Goal: Task Accomplishment & Management: Manage account settings

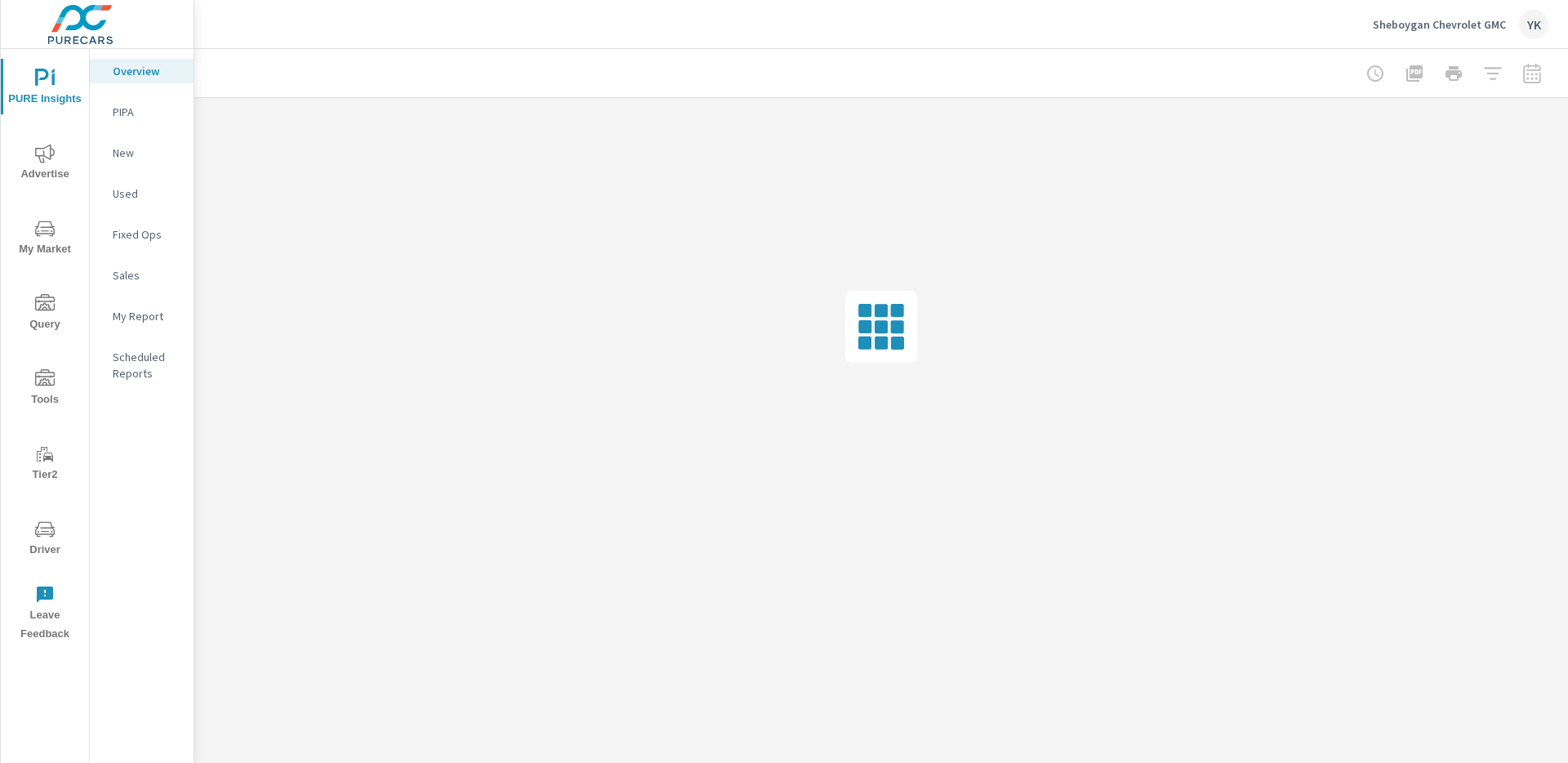
click at [48, 157] on icon "nav menu" at bounding box center [45, 153] width 19 height 19
click at [128, 586] on p "Conversions" at bounding box center [146, 594] width 68 height 17
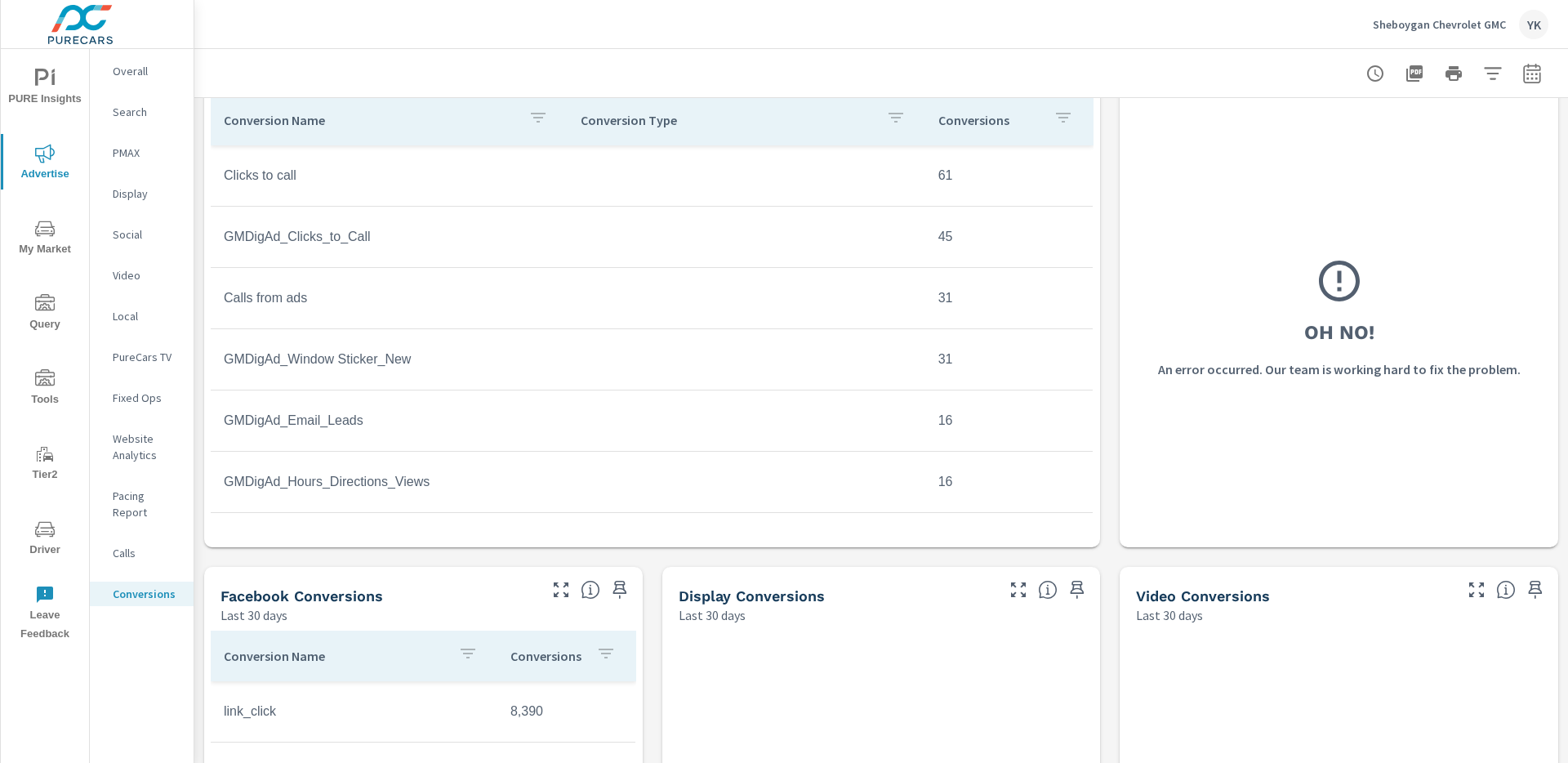
scroll to position [672, 0]
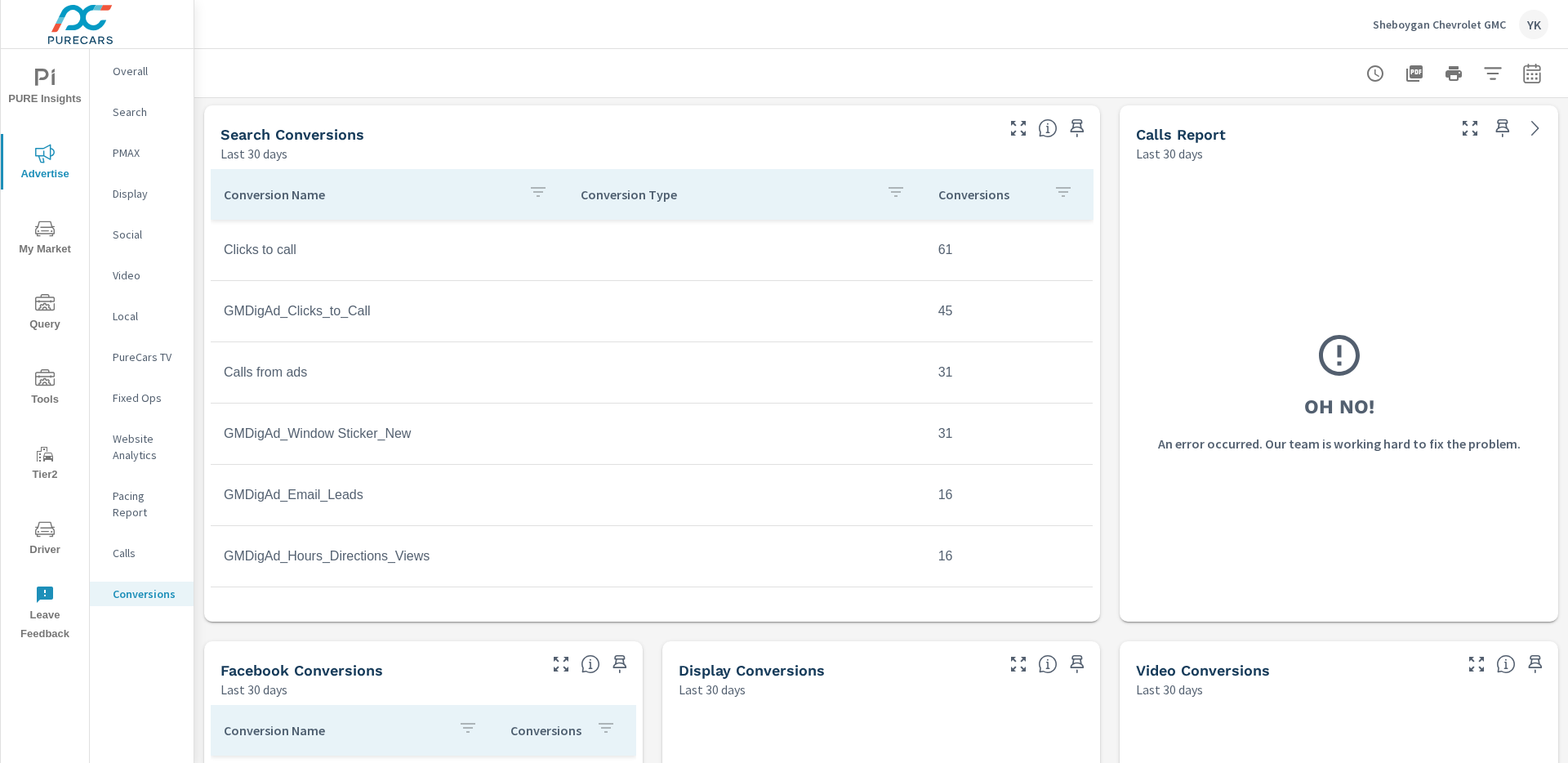
scroll to position [570, 0]
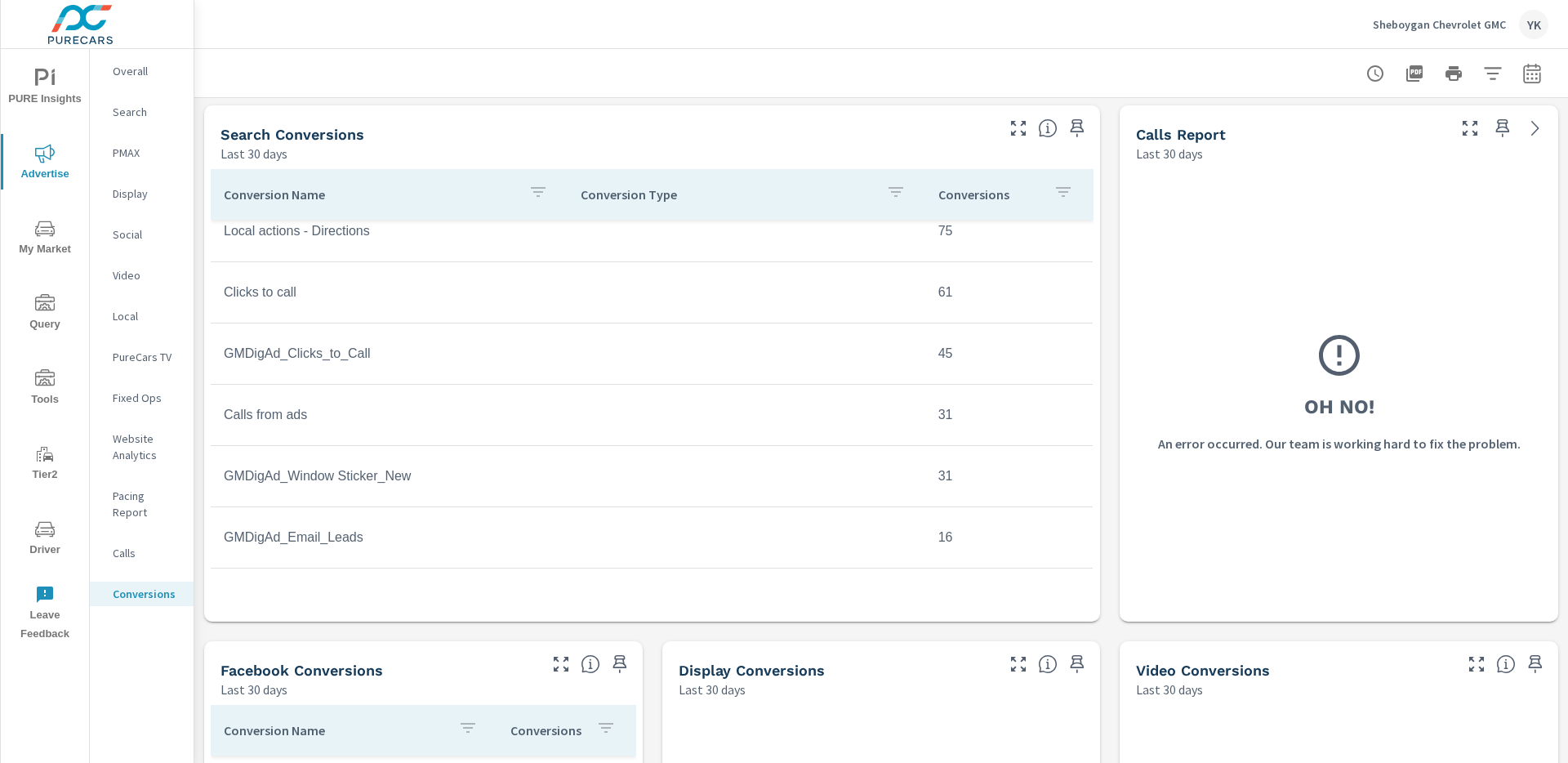
click at [63, 92] on span "PURE Insights" at bounding box center [44, 88] width 78 height 40
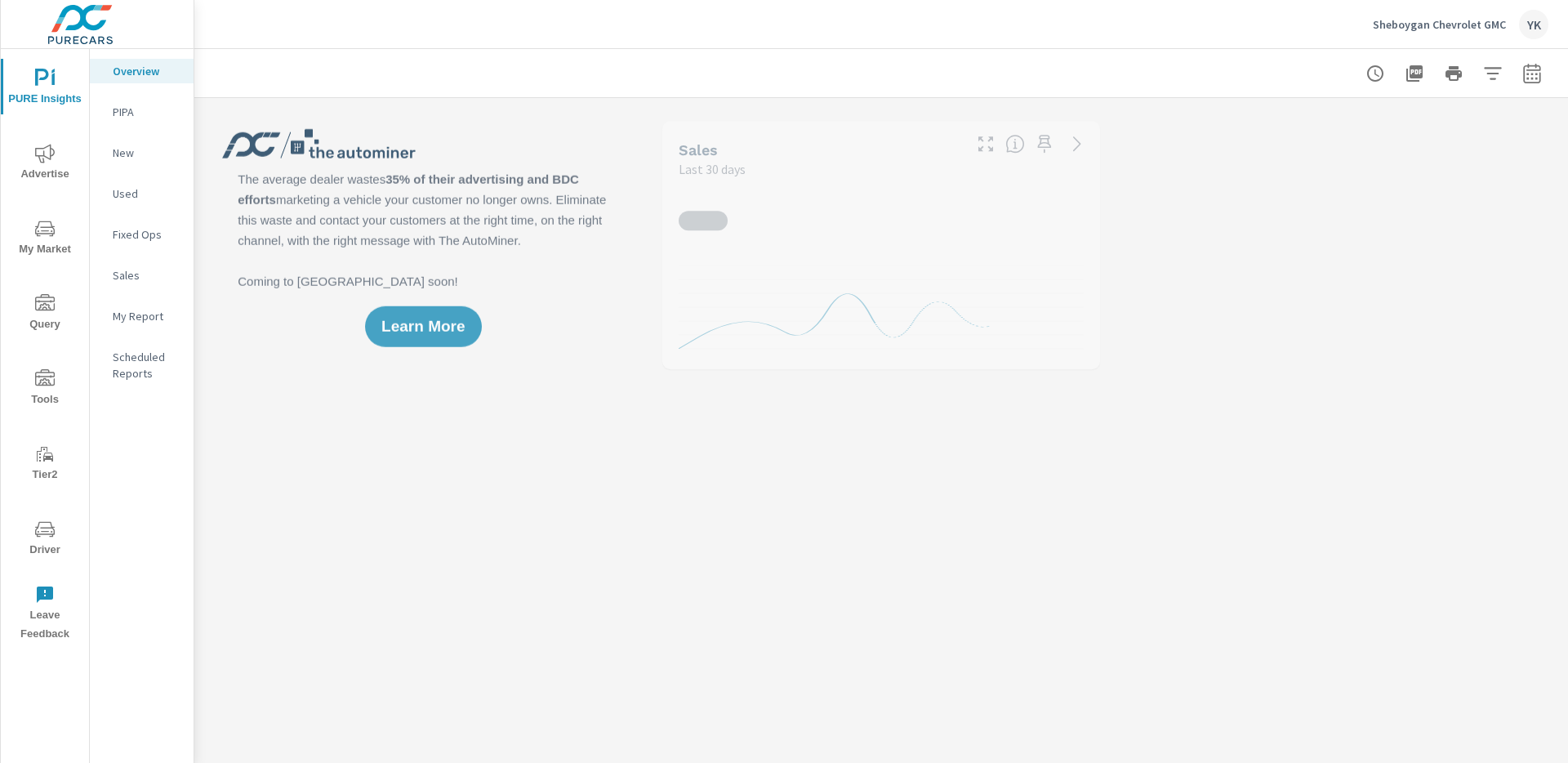
click at [147, 296] on nav "Overview PIPA New Used Fixed Ops Sales My Report Scheduled Reports" at bounding box center [142, 228] width 104 height 359
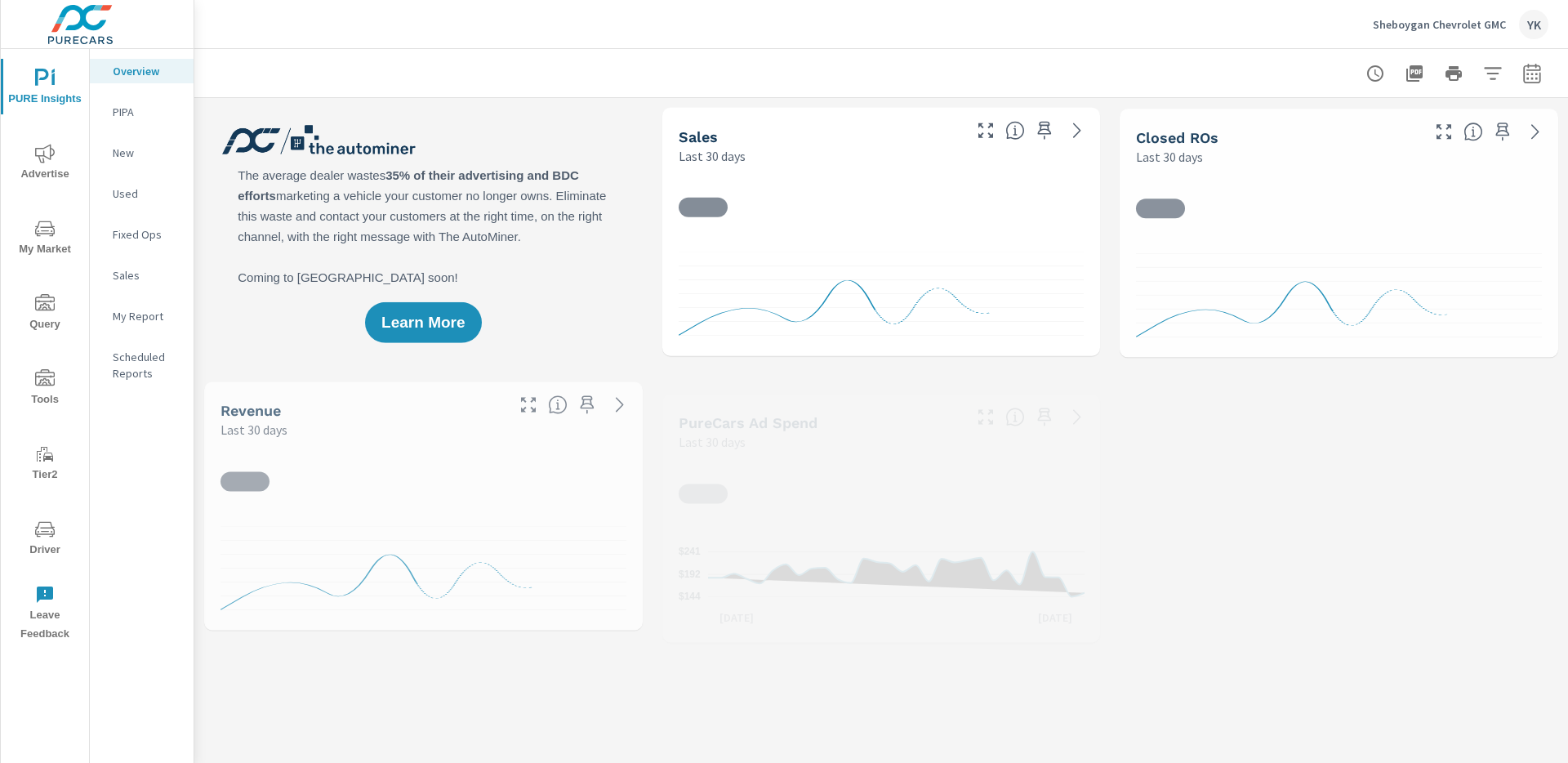
click at [149, 310] on p "My Report" at bounding box center [146, 316] width 68 height 17
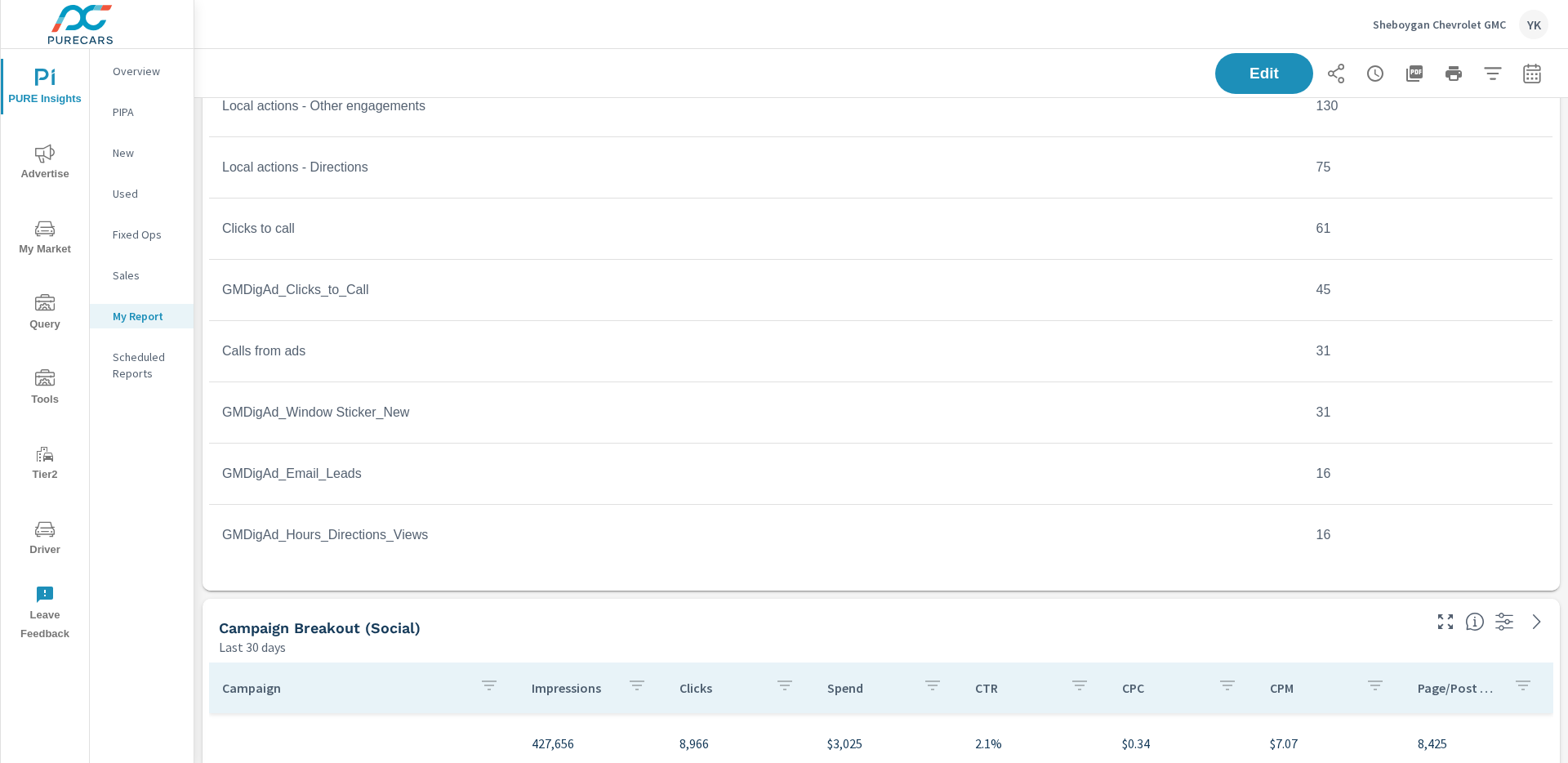
scroll to position [2644, 0]
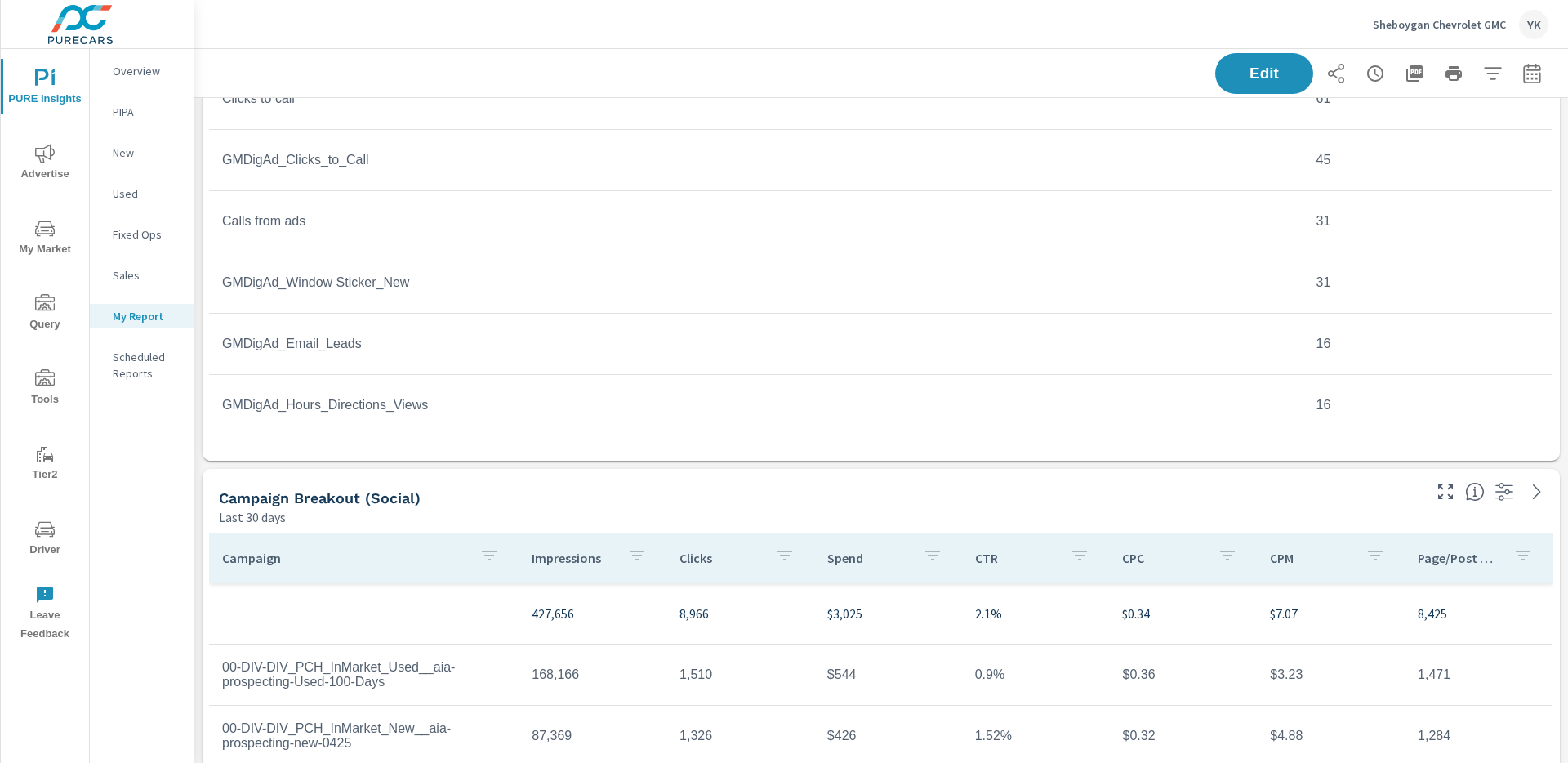
scroll to position [251, 0]
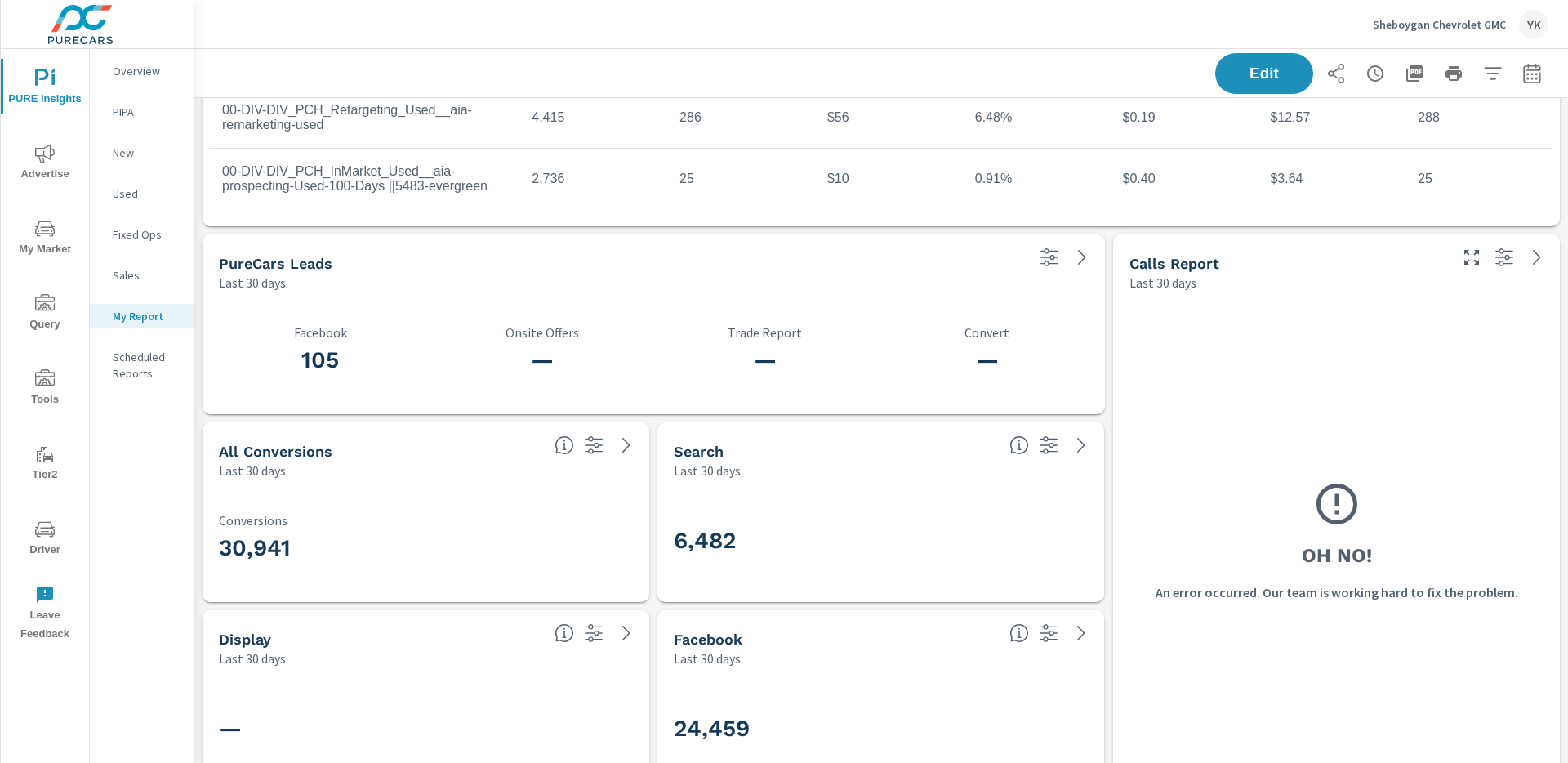
scroll to position [3707, 0]
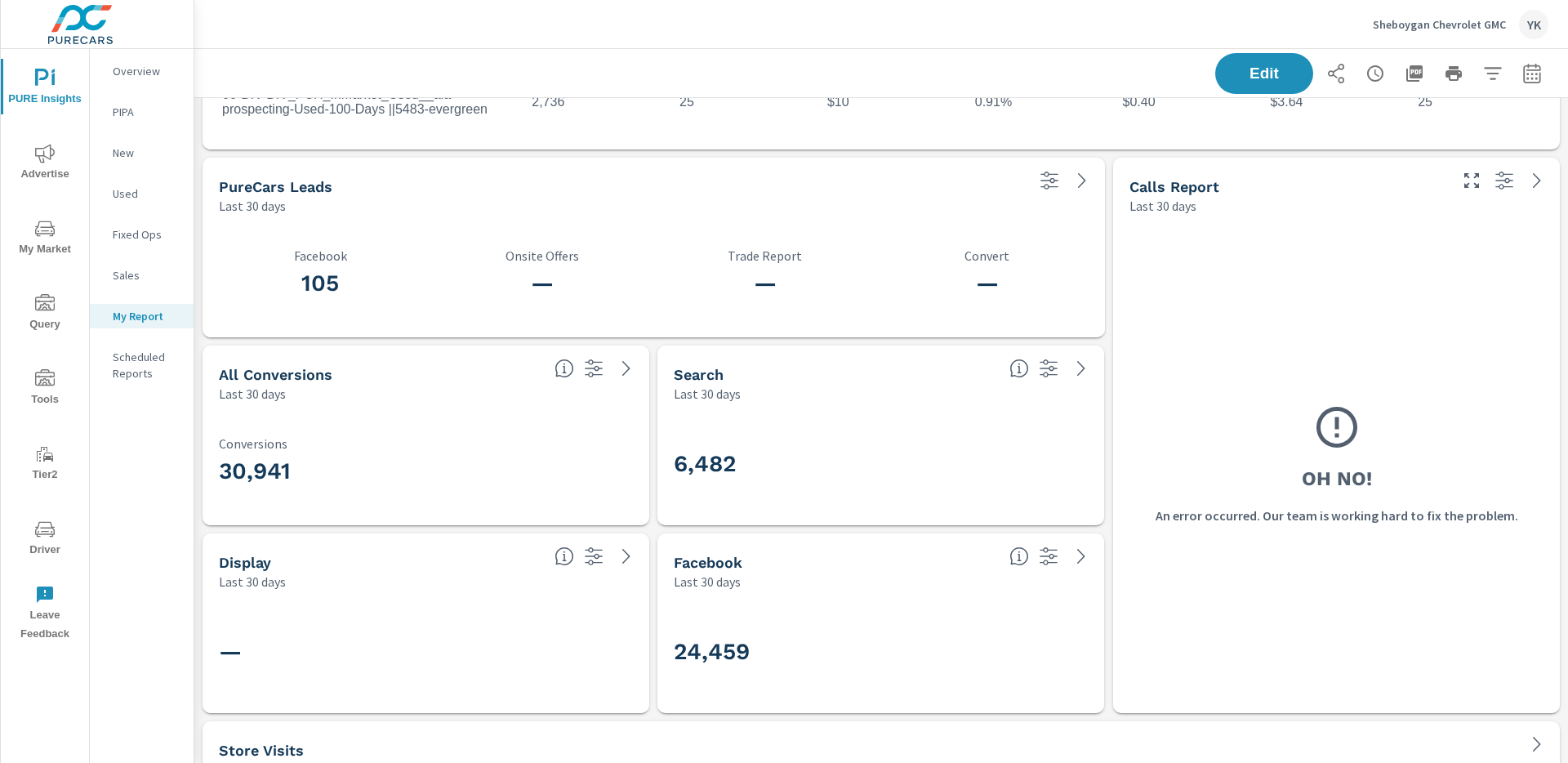
click at [1378, 44] on button "Sheboygan Chevrolet GMC YK" at bounding box center [1460, 24] width 189 height 49
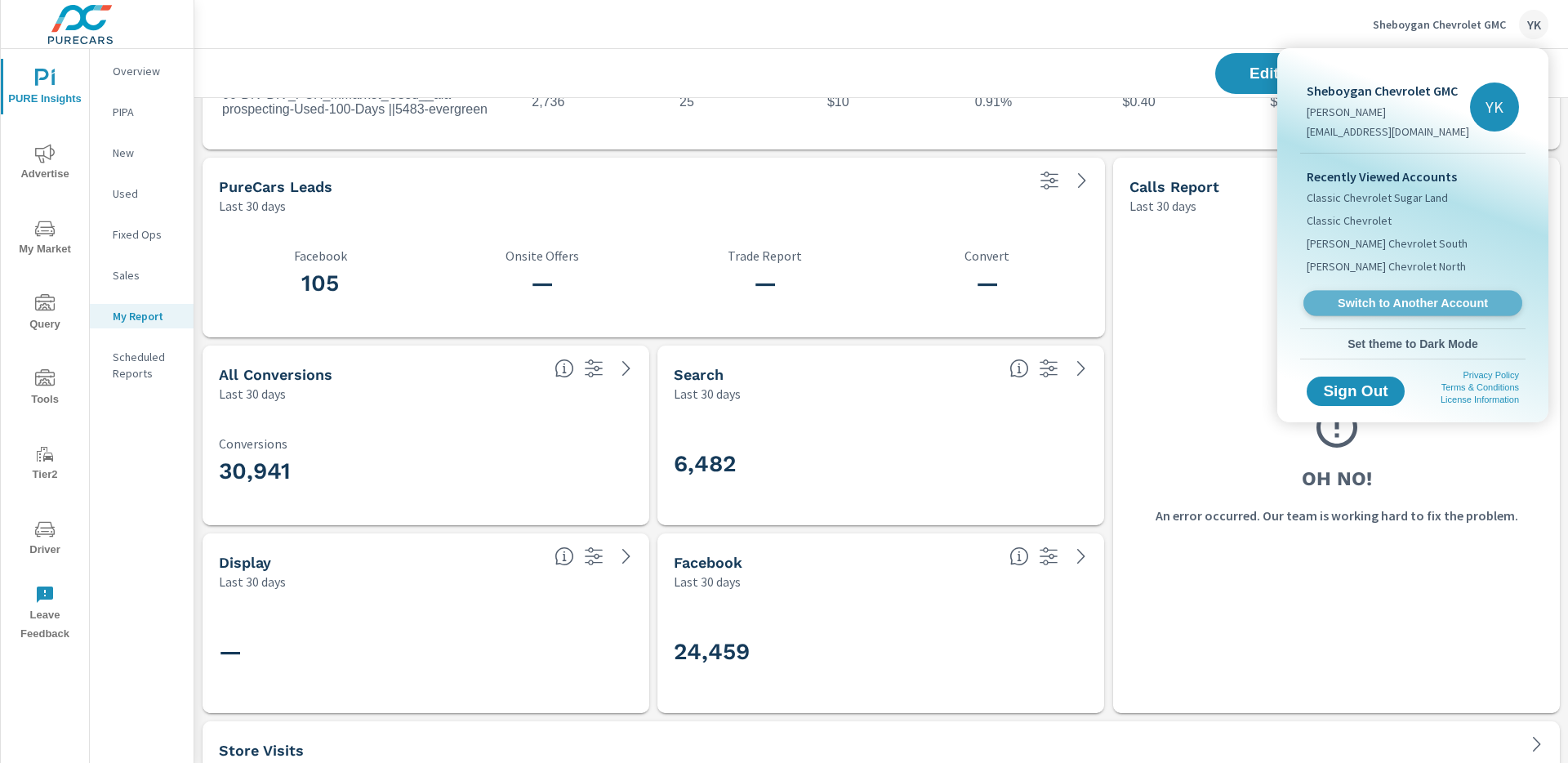
click at [1342, 304] on span "Switch to Another Account" at bounding box center [1412, 303] width 200 height 16
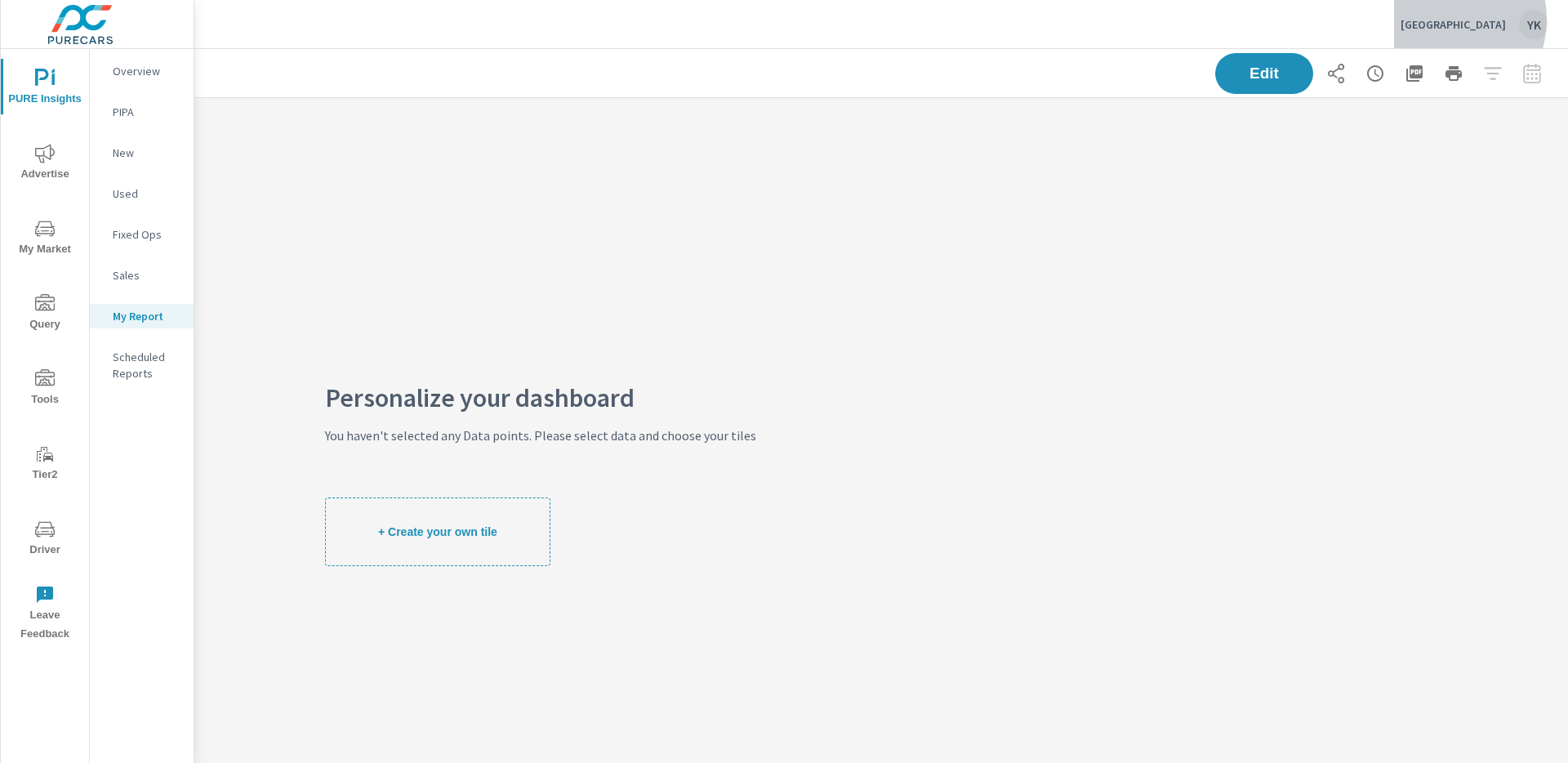
click at [1454, 19] on p "[GEOGRAPHIC_DATA]" at bounding box center [1452, 24] width 105 height 15
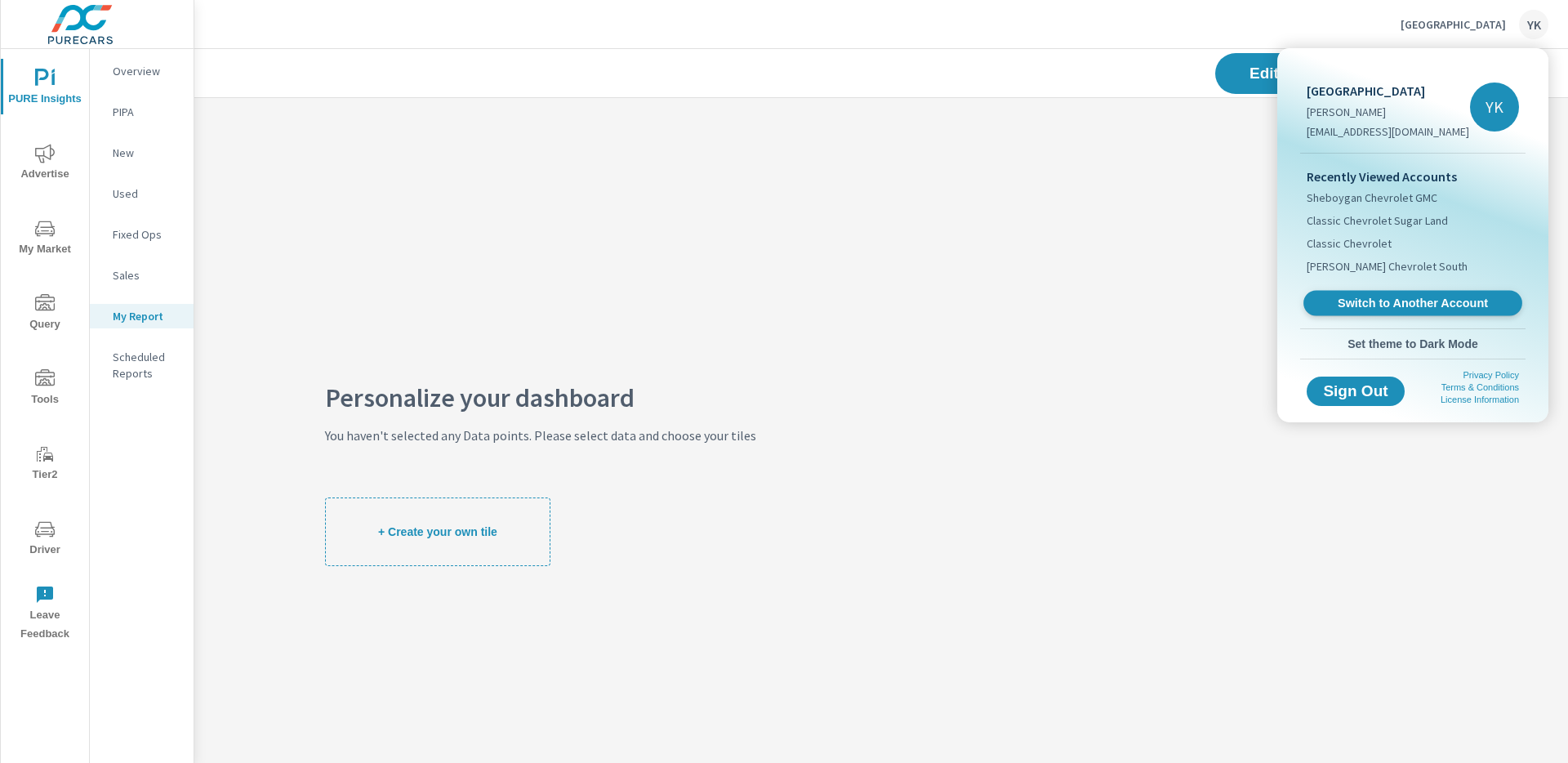
click at [1386, 296] on span "Switch to Another Account" at bounding box center [1412, 303] width 200 height 16
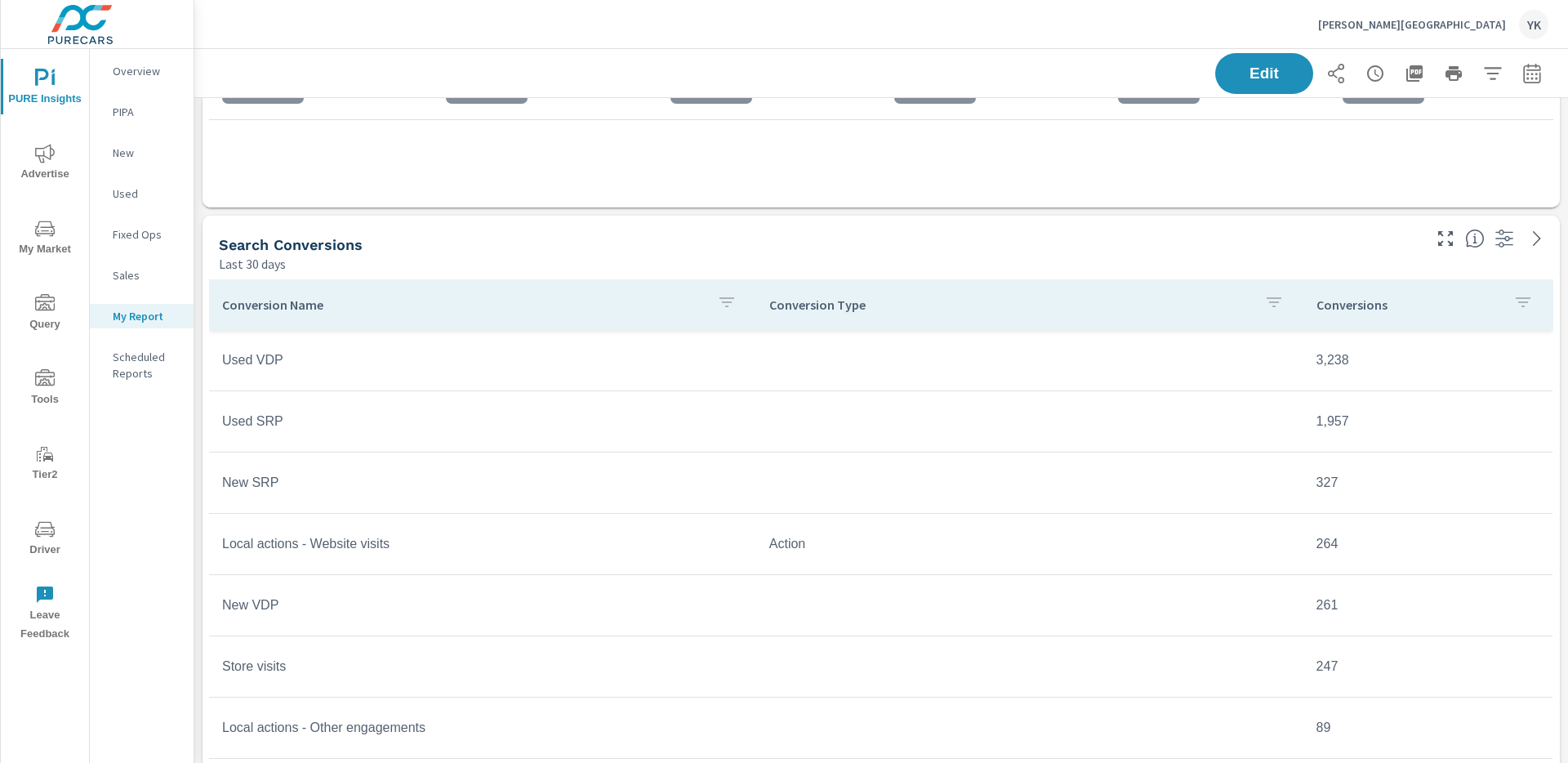
scroll to position [2215, 0]
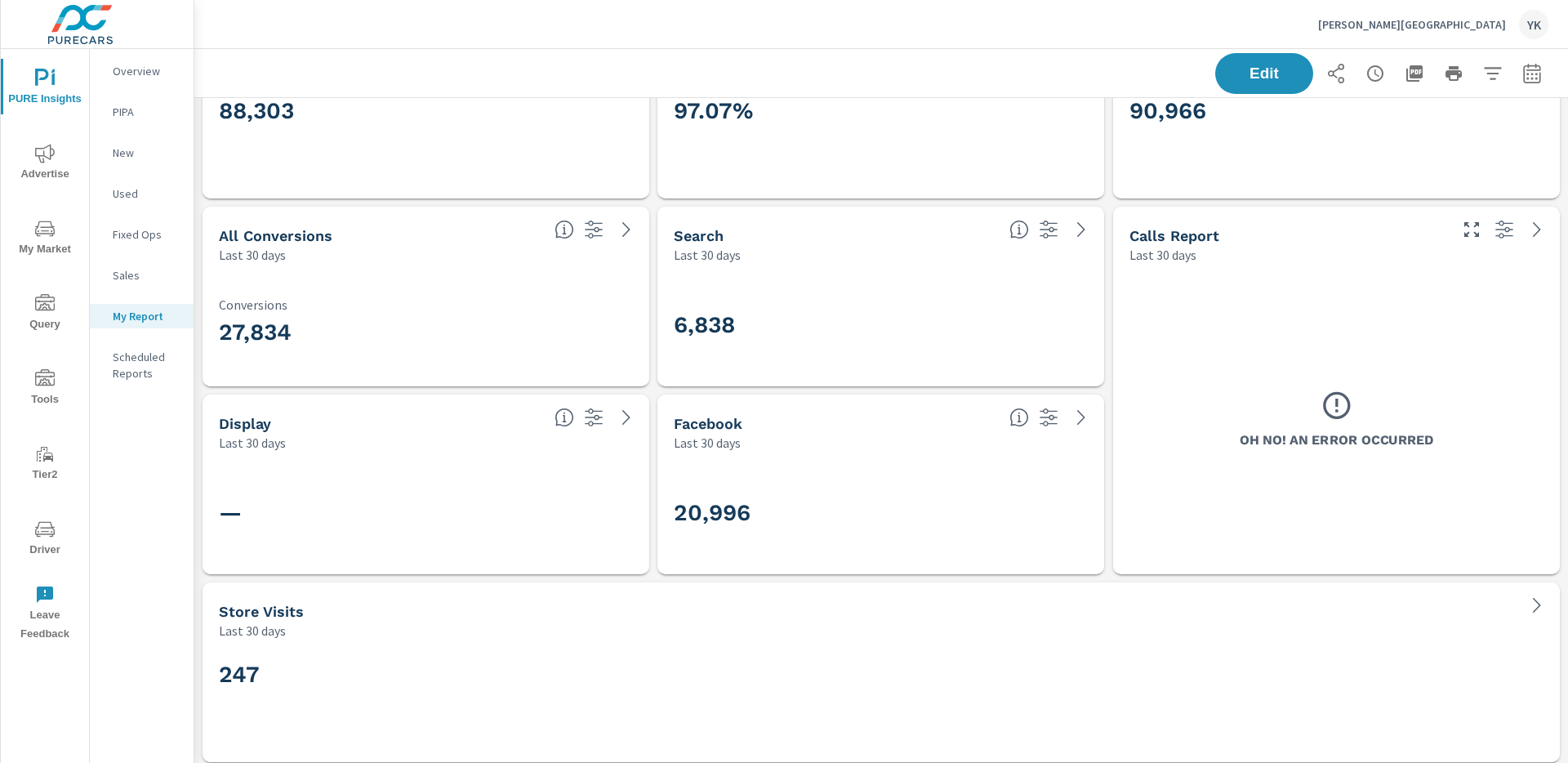
scroll to position [3648, 0]
